Goal: Book appointment/travel/reservation

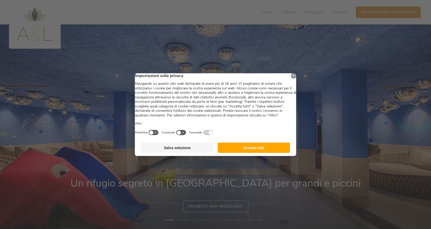
click at [265, 153] on button "Accetta tutti" at bounding box center [253, 148] width 72 height 10
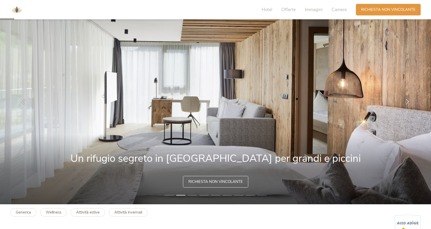
scroll to position [52, 0]
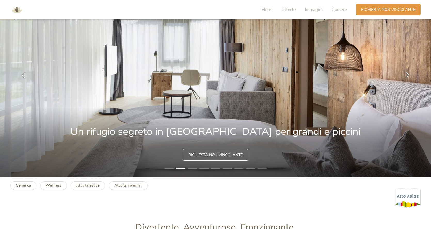
click at [409, 72] on icon at bounding box center [407, 75] width 6 height 6
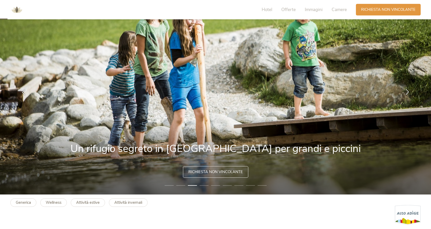
scroll to position [26, 0]
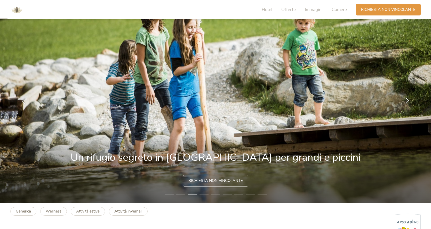
click at [405, 100] on icon at bounding box center [407, 101] width 6 height 6
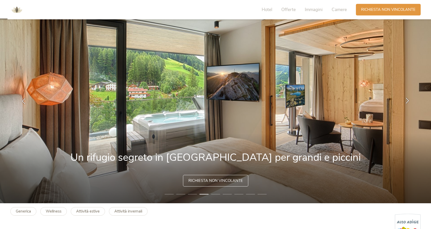
click at [405, 100] on icon at bounding box center [407, 101] width 6 height 6
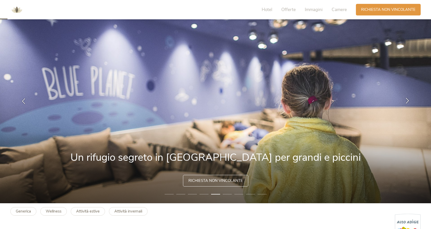
click at [405, 100] on icon at bounding box center [407, 101] width 6 height 6
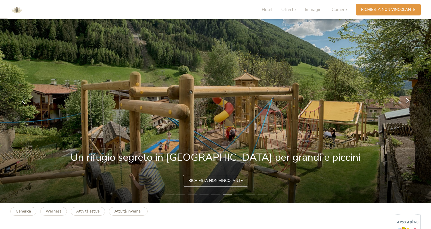
click at [405, 100] on icon at bounding box center [407, 101] width 6 height 6
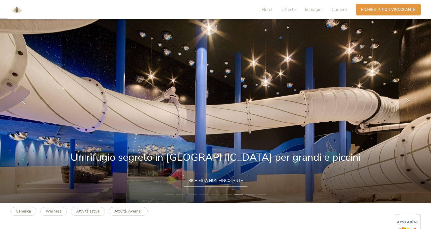
click at [405, 100] on icon at bounding box center [407, 101] width 6 height 6
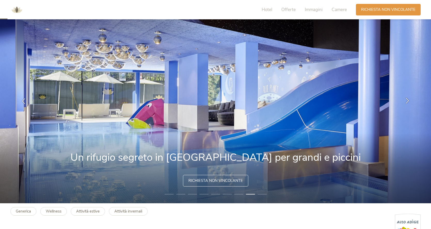
click at [405, 100] on icon at bounding box center [407, 101] width 6 height 6
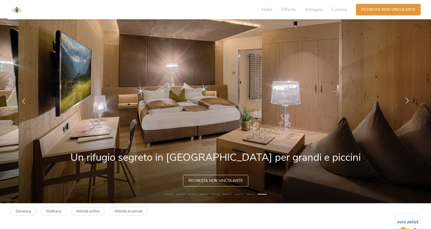
click at [405, 100] on icon at bounding box center [407, 101] width 6 height 6
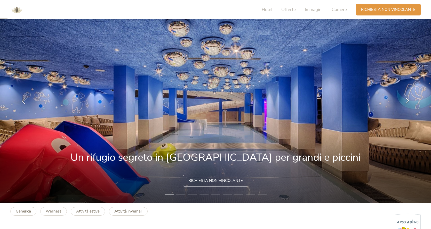
click at [405, 100] on icon at bounding box center [407, 101] width 6 height 6
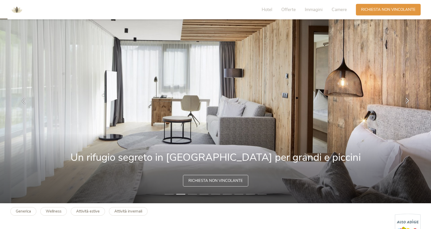
click at [405, 100] on icon at bounding box center [407, 101] width 6 height 6
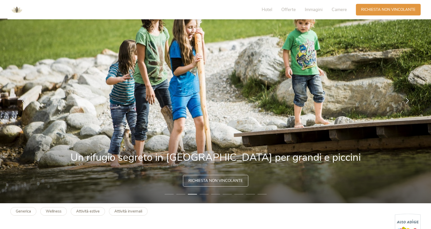
click at [405, 100] on icon at bounding box center [407, 101] width 6 height 6
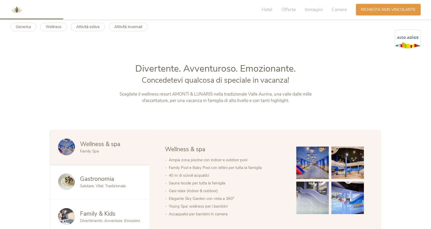
scroll to position [258, 0]
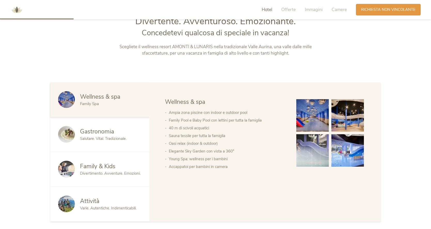
click at [101, 98] on span "Wellness & spa" at bounding box center [100, 97] width 40 height 8
click at [108, 162] on div "Family & Kids Divertimento. Avventure. Emozioni." at bounding box center [99, 169] width 99 height 35
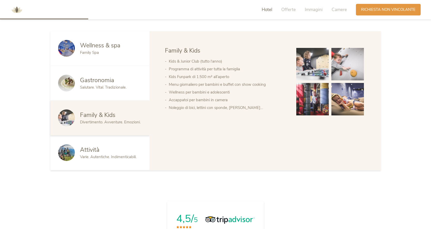
scroll to position [310, 0]
click at [108, 156] on span "Varie. Autentiche. Indimenticabili." at bounding box center [108, 156] width 56 height 5
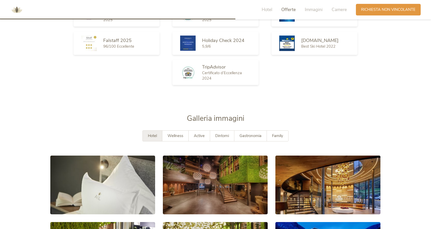
scroll to position [903, 0]
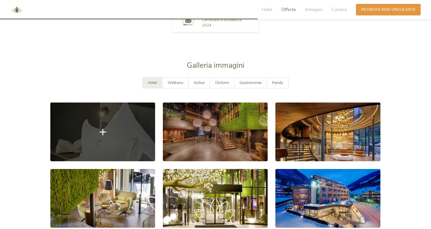
click at [110, 133] on link at bounding box center [102, 132] width 105 height 59
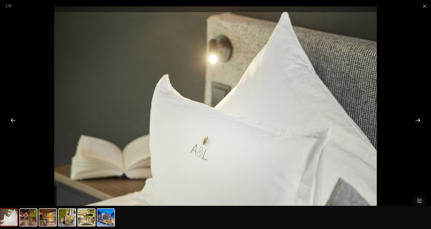
click at [422, 117] on div at bounding box center [418, 120] width 16 height 16
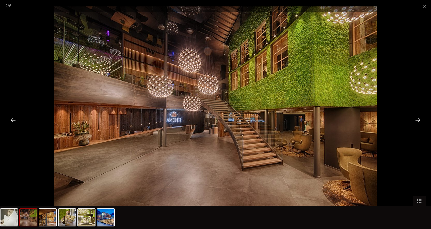
click at [417, 120] on div at bounding box center [418, 120] width 16 height 16
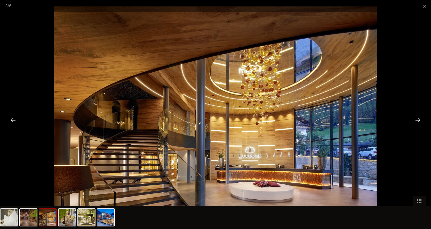
click at [417, 120] on div at bounding box center [418, 120] width 16 height 16
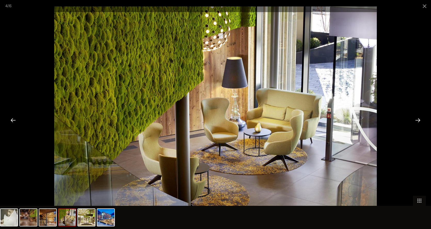
click at [417, 120] on div at bounding box center [418, 120] width 16 height 16
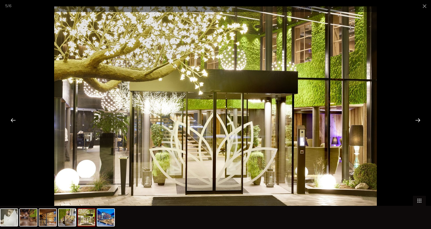
click at [417, 120] on div at bounding box center [418, 120] width 16 height 16
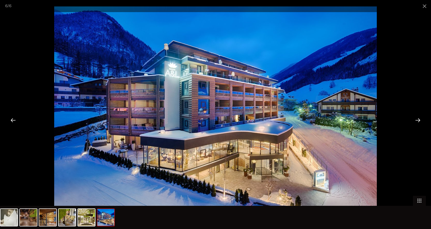
click at [417, 120] on div at bounding box center [418, 120] width 16 height 16
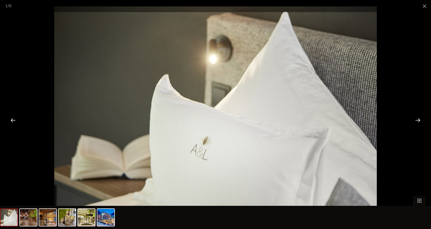
click at [417, 120] on div at bounding box center [418, 120] width 16 height 16
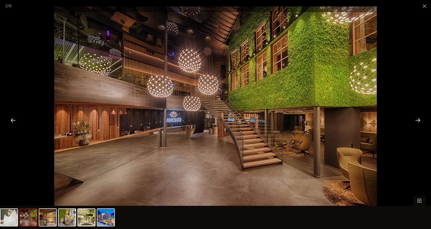
click at [417, 120] on div at bounding box center [418, 120] width 16 height 16
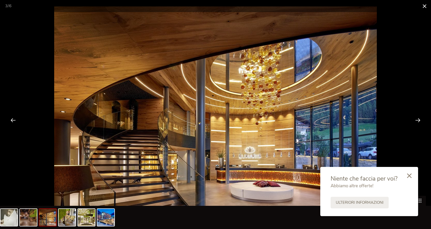
click at [426, 5] on span at bounding box center [424, 6] width 13 height 12
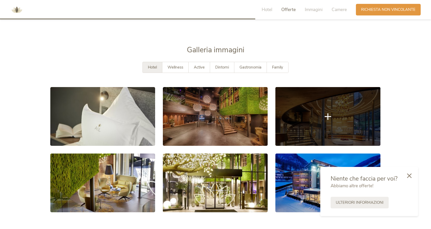
scroll to position [892, 0]
